Goal: Transaction & Acquisition: Subscribe to service/newsletter

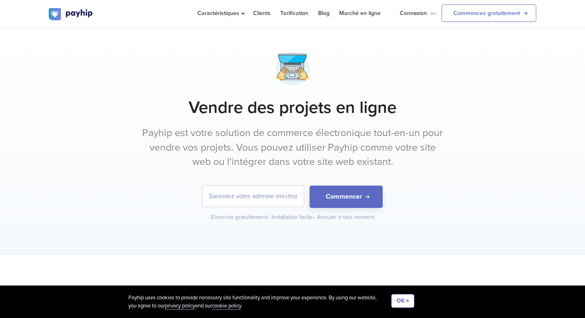
click at [212, 202] on input "email" at bounding box center [253, 196] width 102 height 21
type input "[EMAIL_ADDRESS][DOMAIN_NAME]"
click at [318, 196] on button "Commencer" at bounding box center [346, 197] width 73 height 22
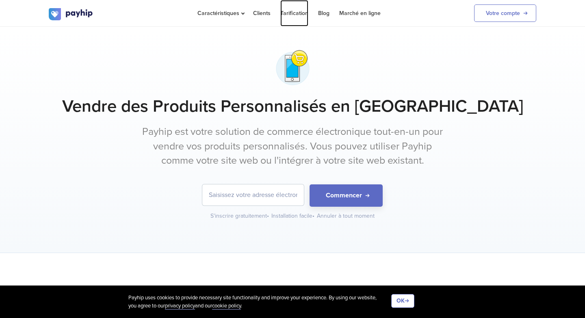
click at [300, 11] on link "Tarification" at bounding box center [294, 13] width 28 height 26
